Goal: Navigation & Orientation: Find specific page/section

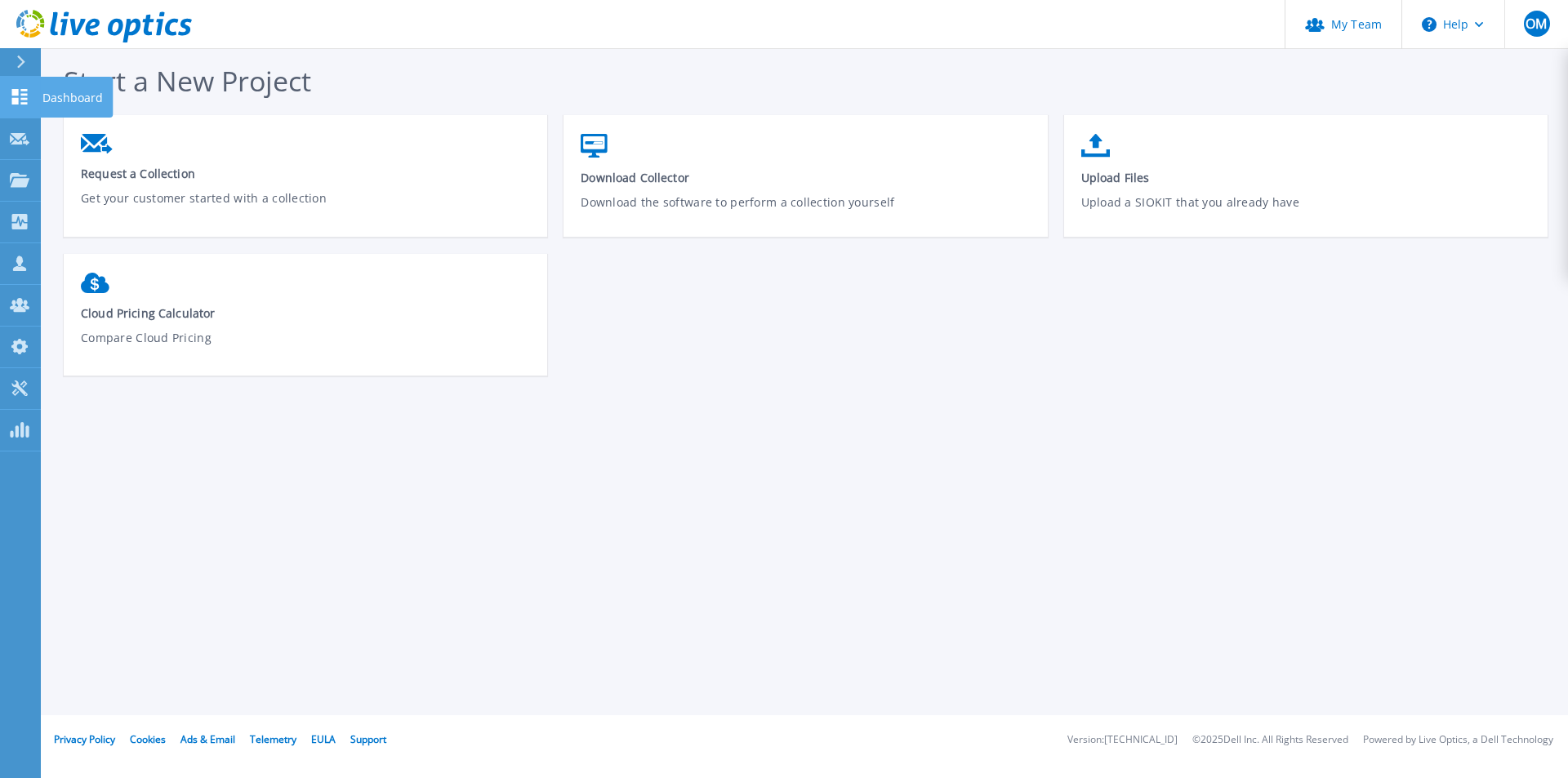
click at [10, 107] on link "Dashboard Dashboard" at bounding box center [20, 98] width 41 height 42
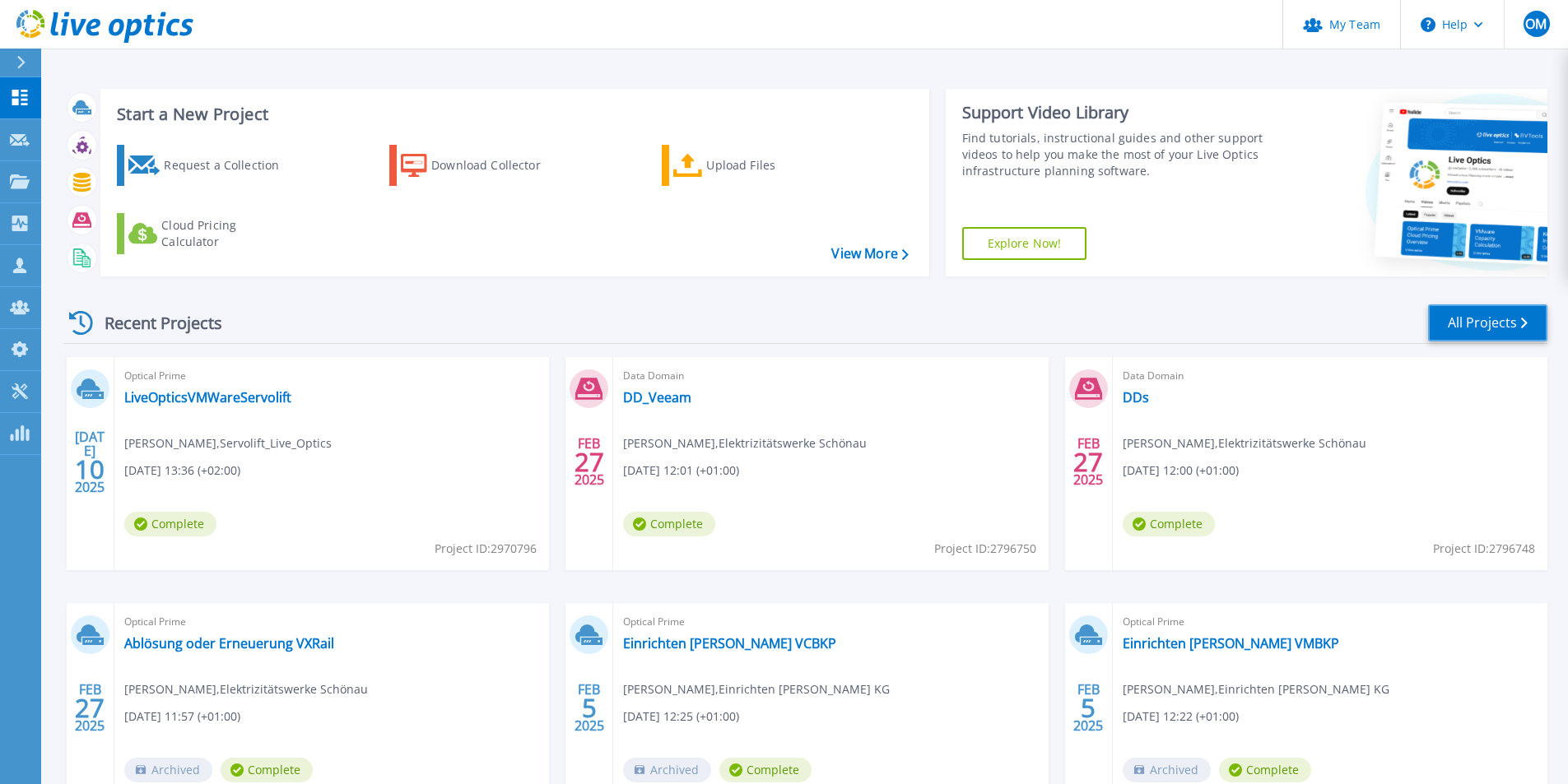
click at [1481, 337] on link "All Projects" at bounding box center [1488, 323] width 119 height 37
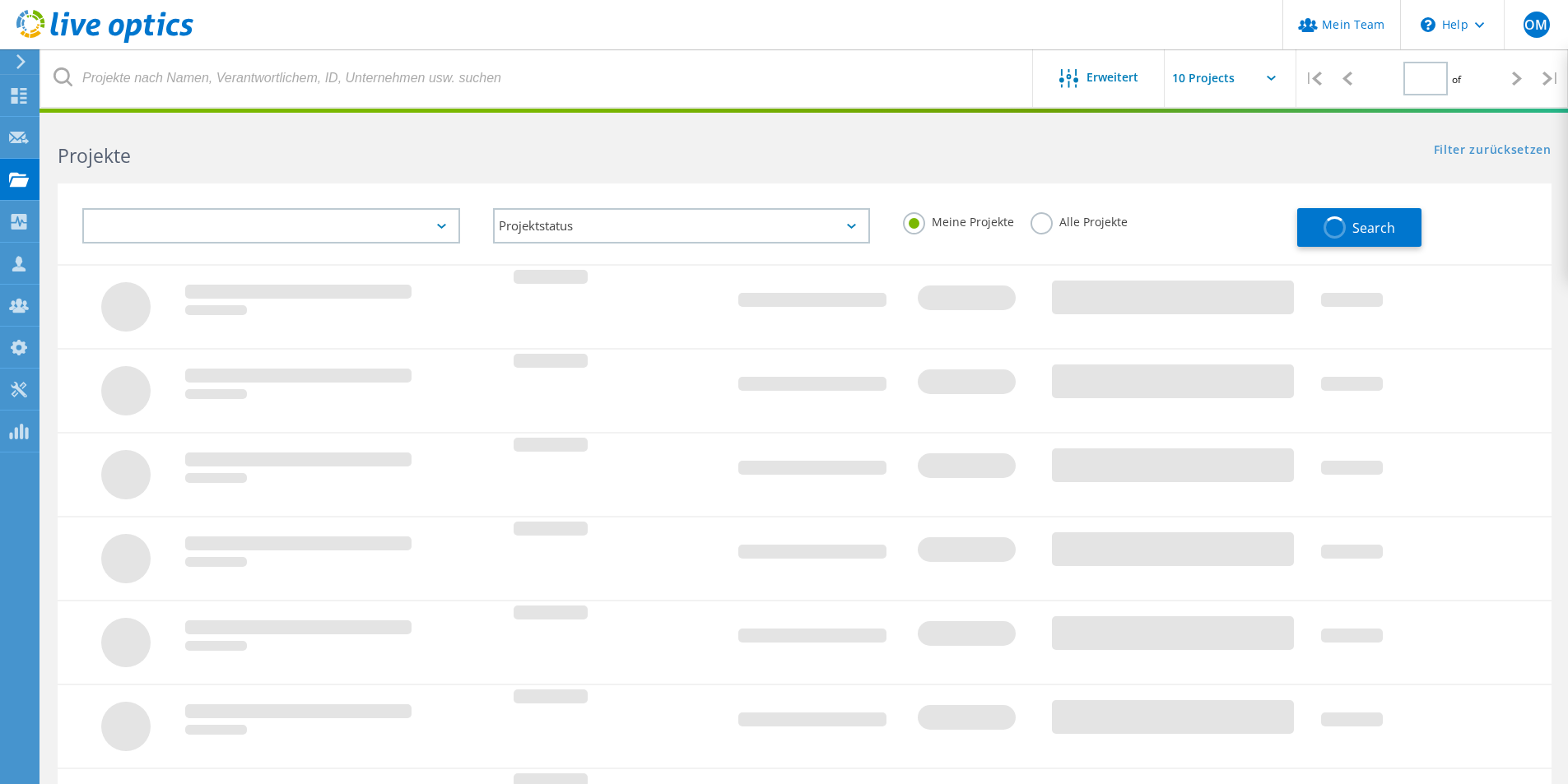
type input "1"
